Goal: Task Accomplishment & Management: Complete application form

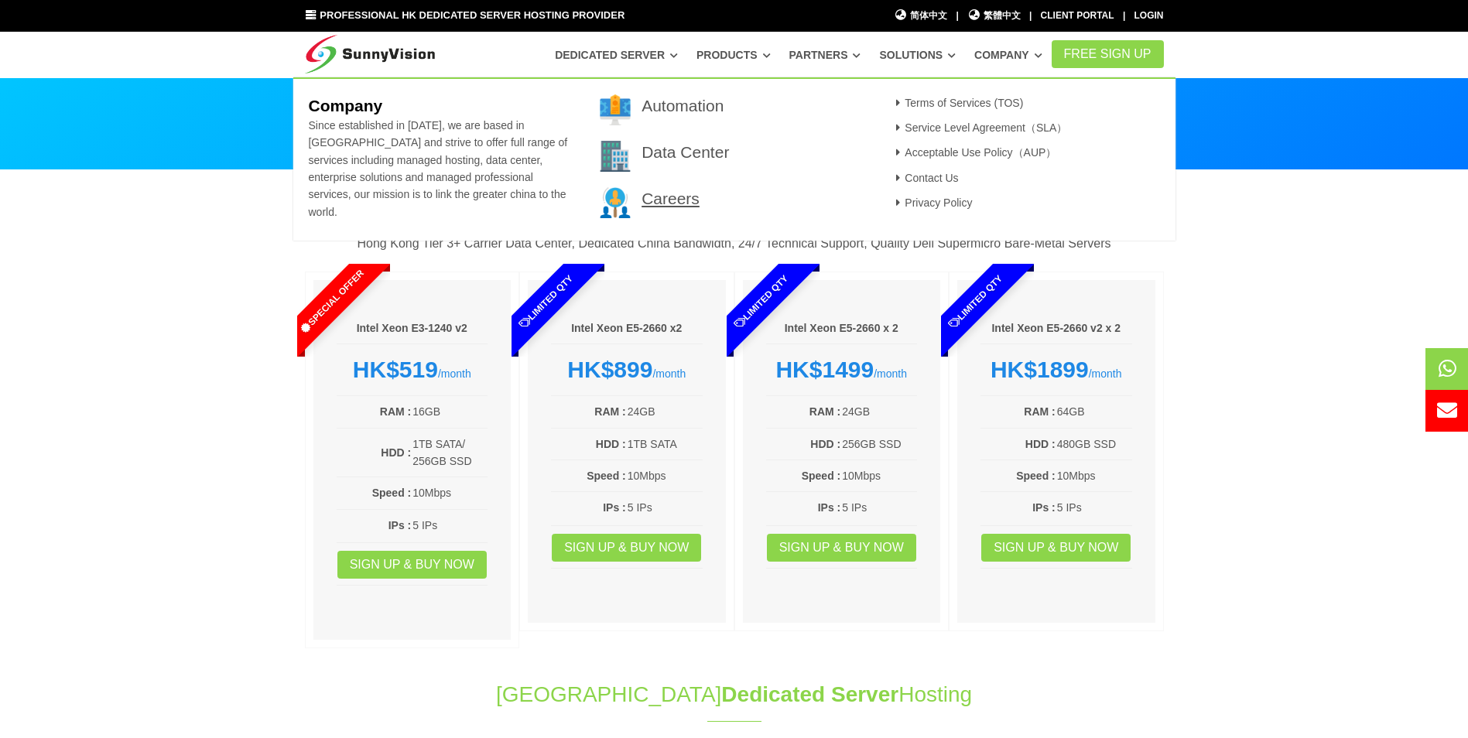
click at [658, 207] on link "Careers" at bounding box center [671, 199] width 58 height 18
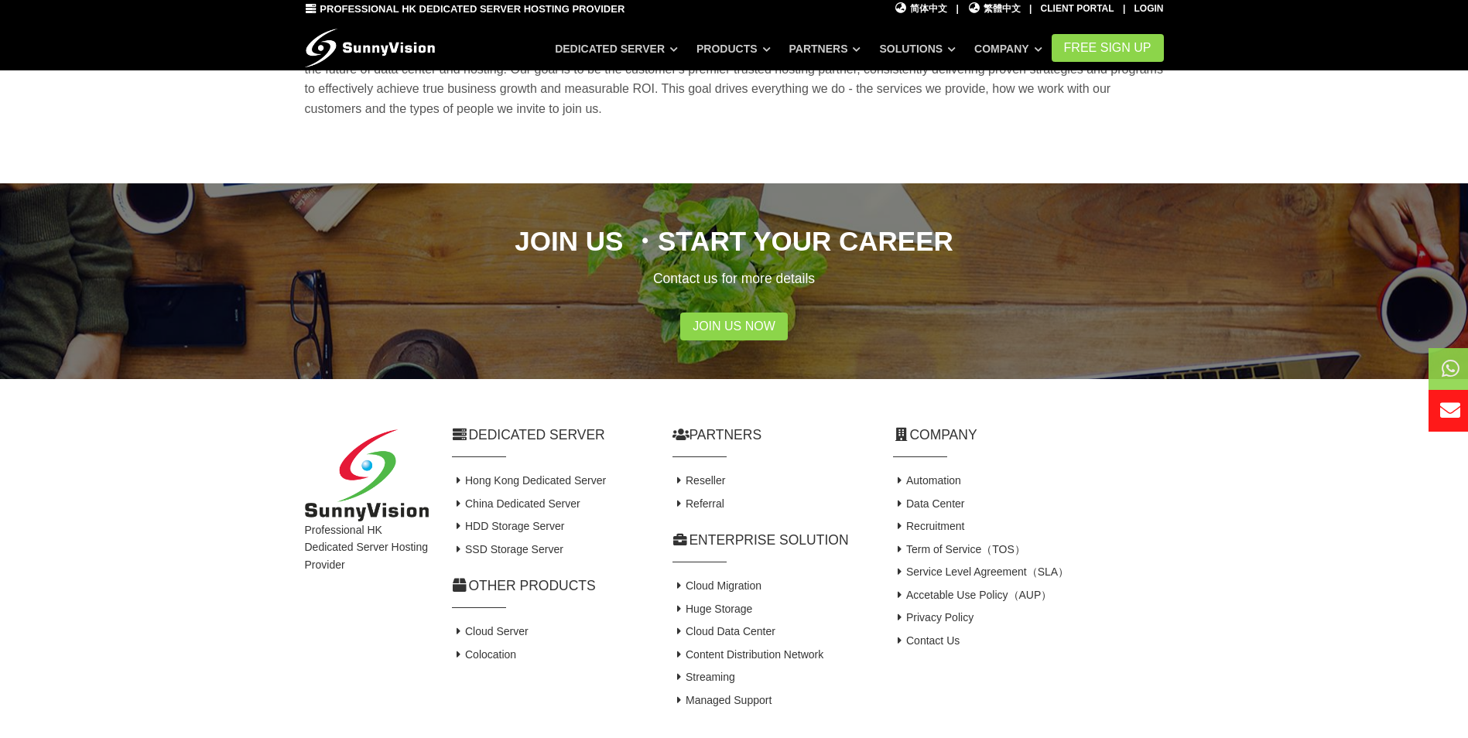
scroll to position [310, 0]
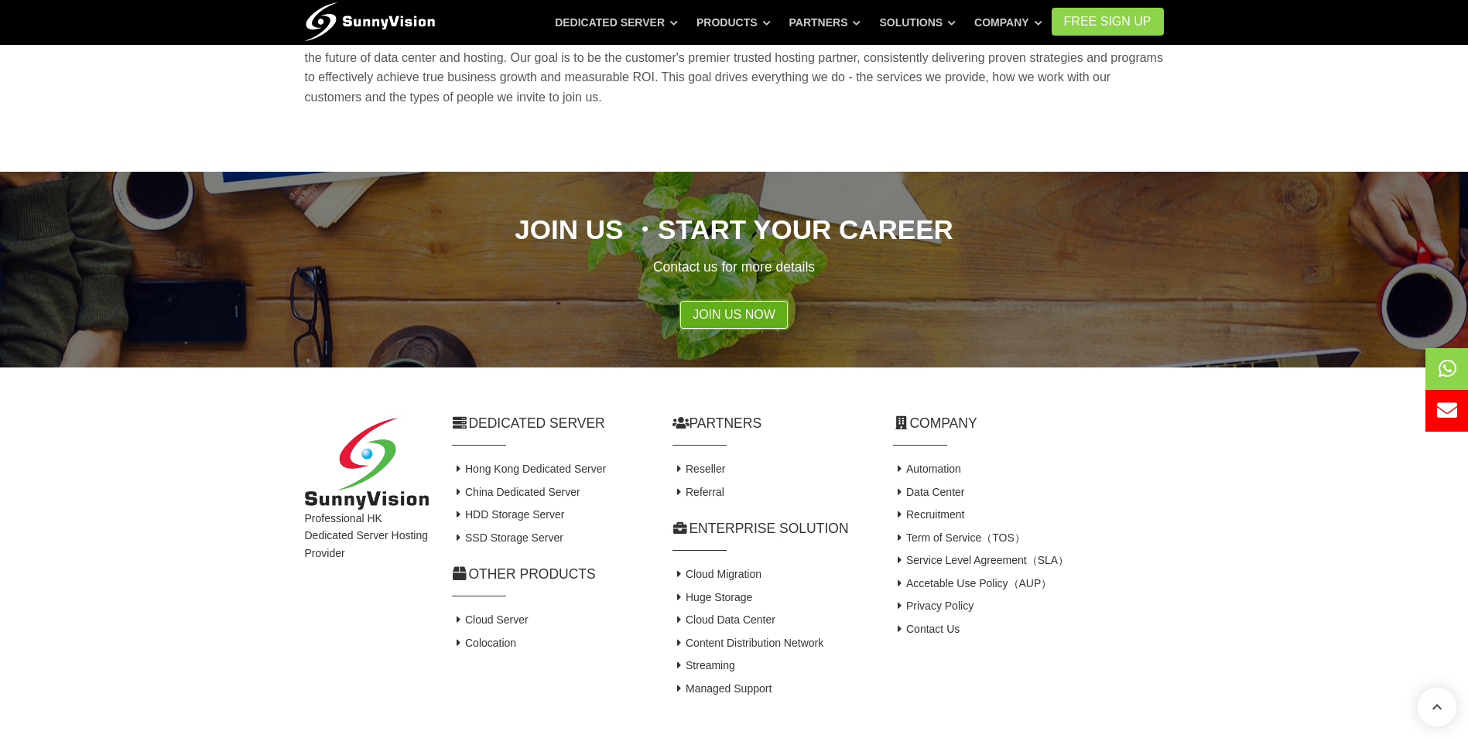
click at [724, 316] on link "Join Us Now" at bounding box center [734, 315] width 108 height 28
click at [708, 311] on link "Join Us Now" at bounding box center [734, 315] width 108 height 28
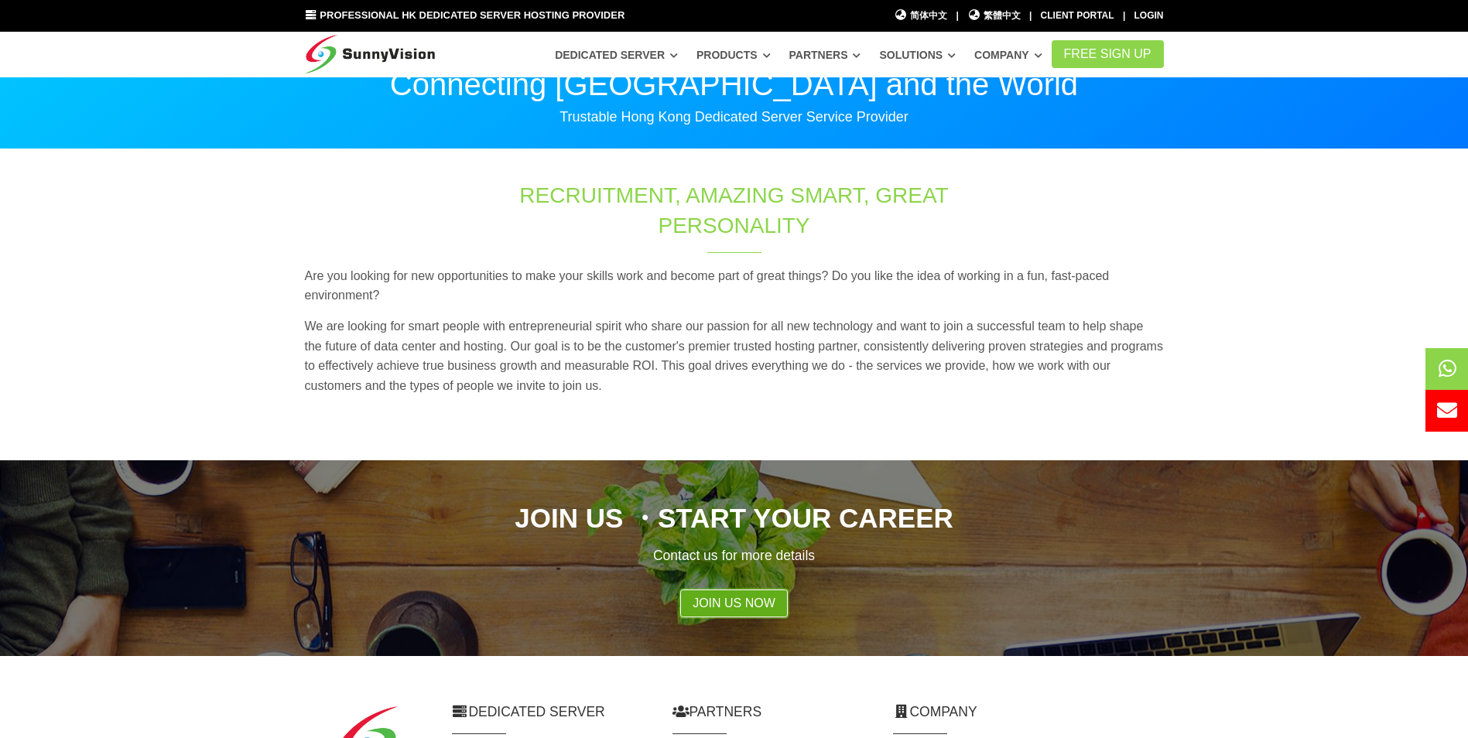
scroll to position [0, 0]
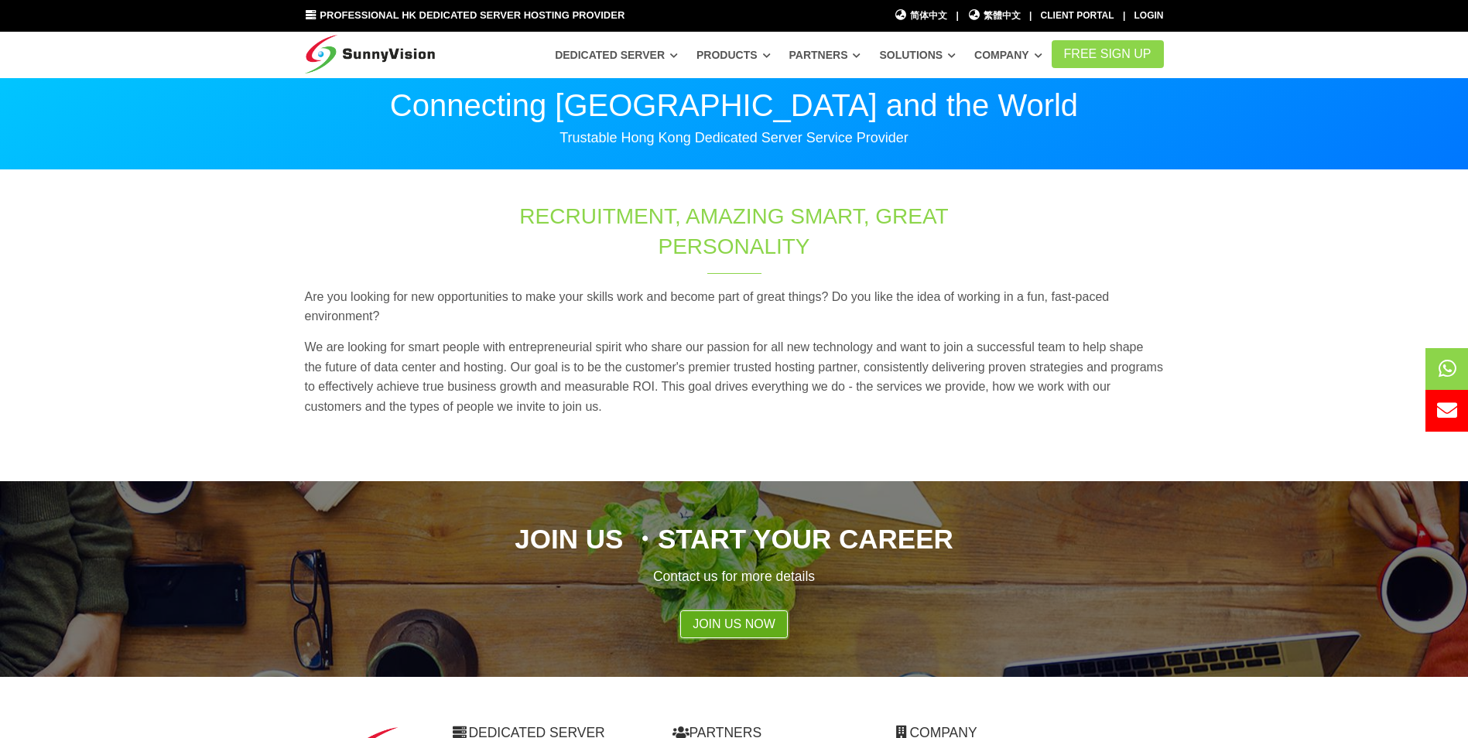
click at [754, 622] on link "Join Us Now" at bounding box center [734, 625] width 108 height 28
